Goal: Register for event/course

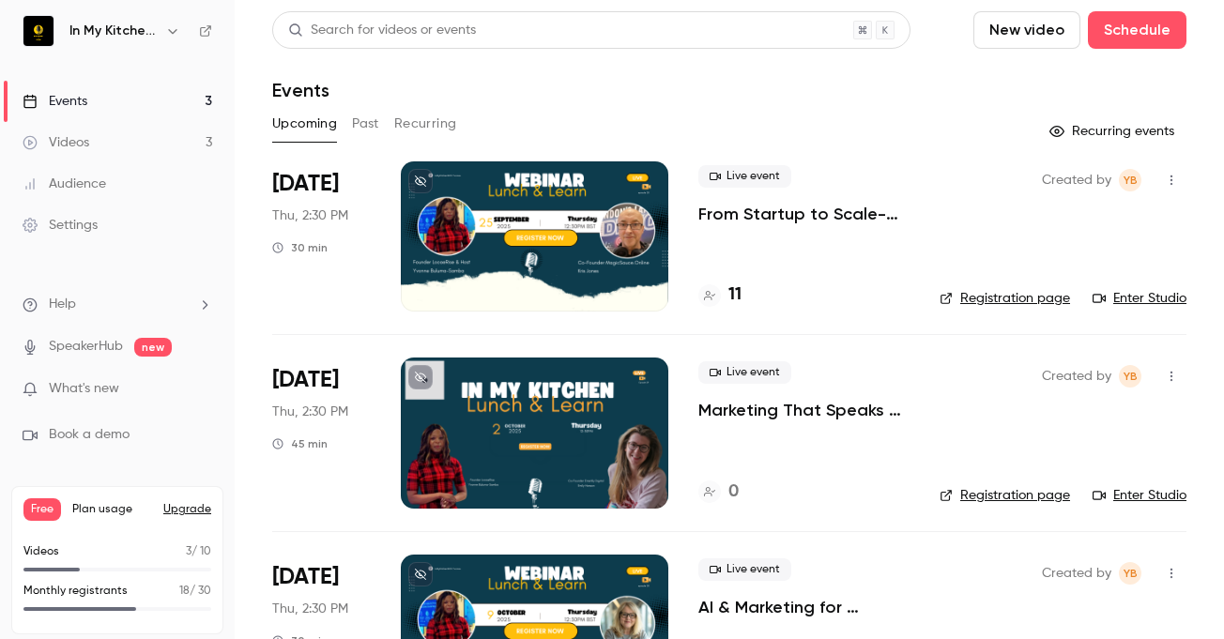
click at [1126, 302] on link "Enter Studio" at bounding box center [1140, 298] width 94 height 19
click at [714, 294] on icon at bounding box center [709, 295] width 11 height 11
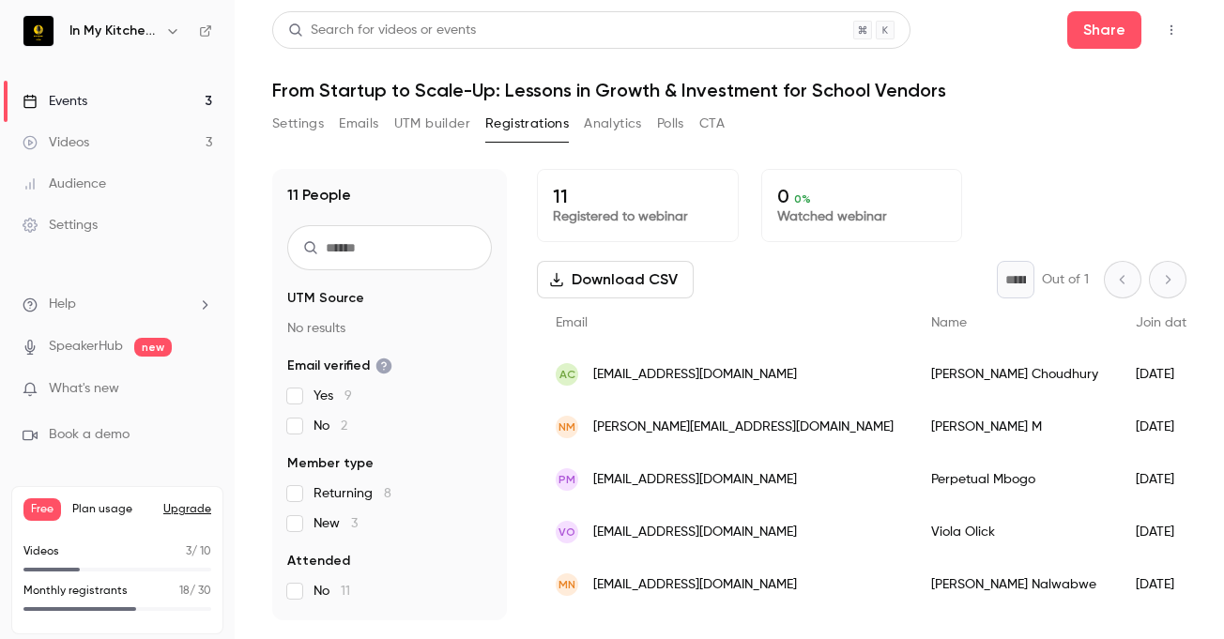
click at [283, 129] on button "Settings" at bounding box center [298, 124] width 52 height 30
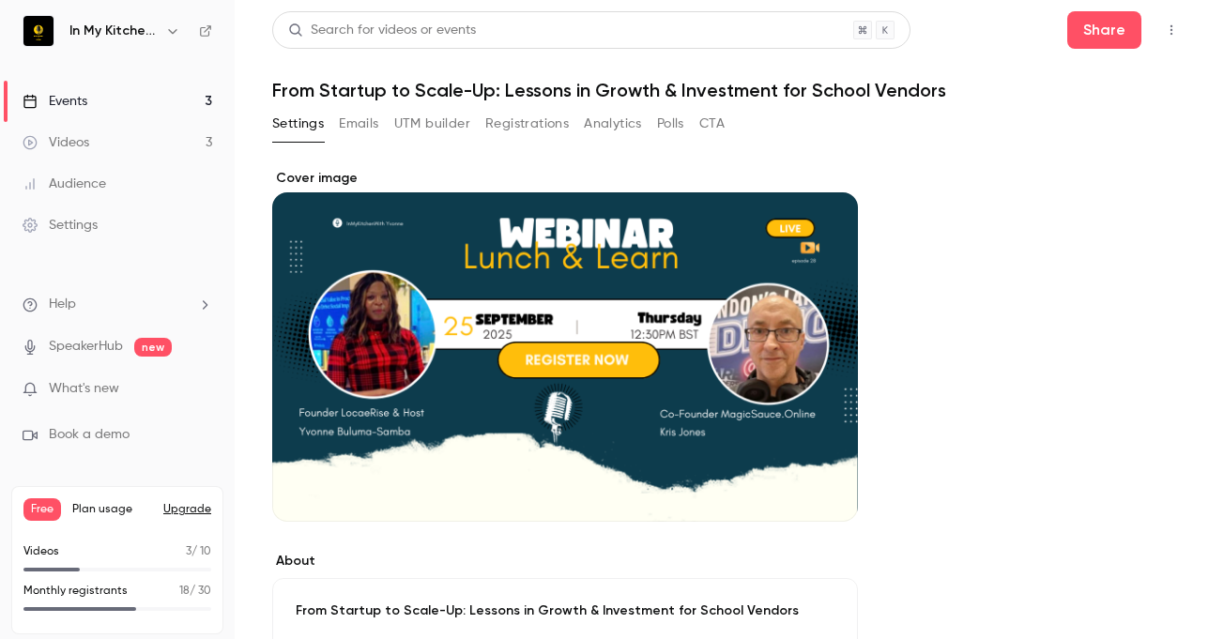
click at [70, 105] on div "Events" at bounding box center [55, 101] width 65 height 19
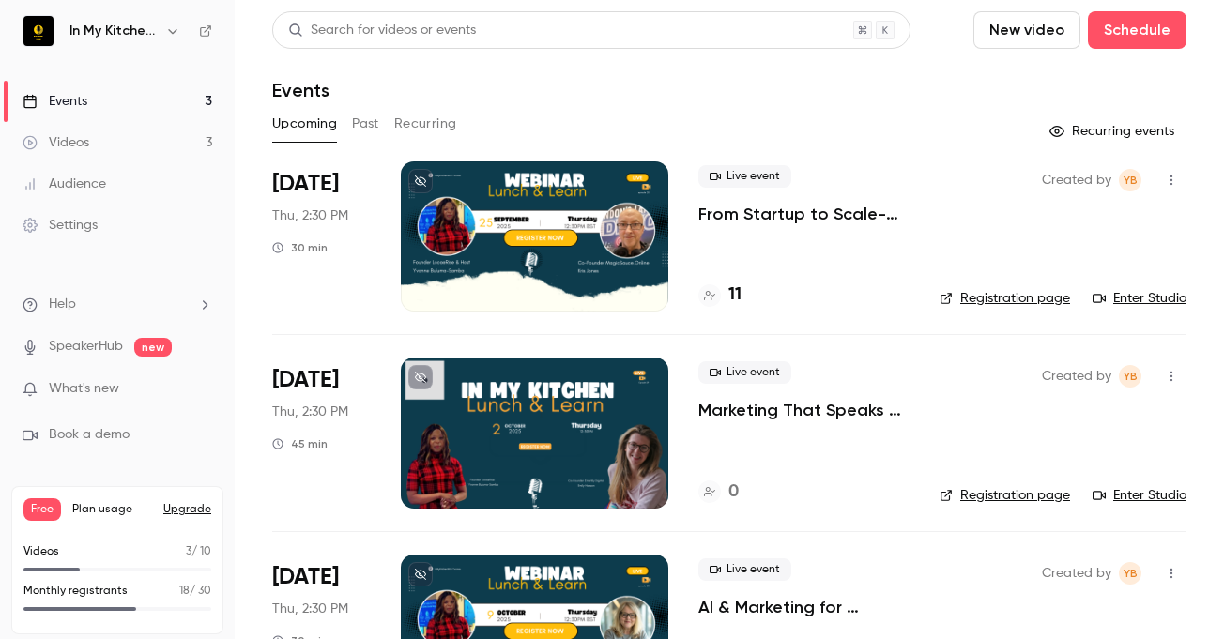
click at [1100, 297] on link "Enter Studio" at bounding box center [1140, 298] width 94 height 19
